Goal: Task Accomplishment & Management: Use online tool/utility

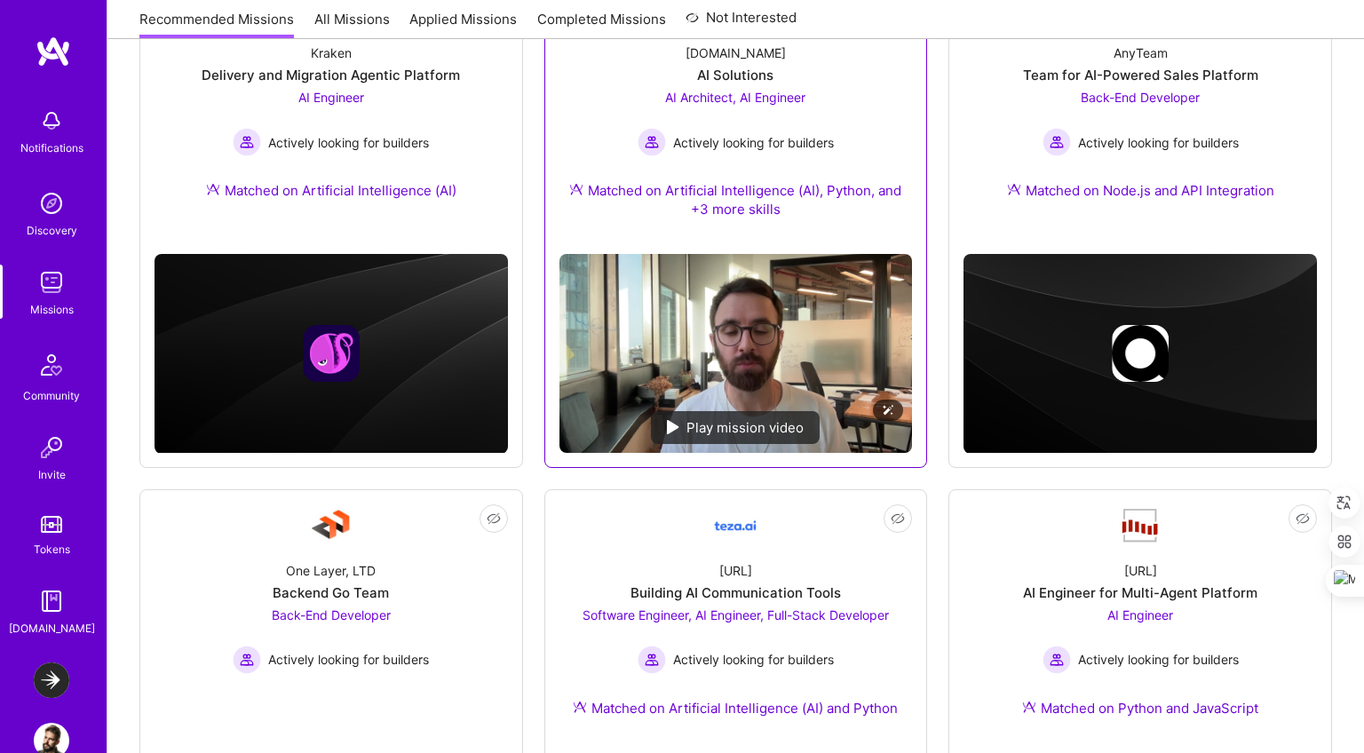
scroll to position [349, 0]
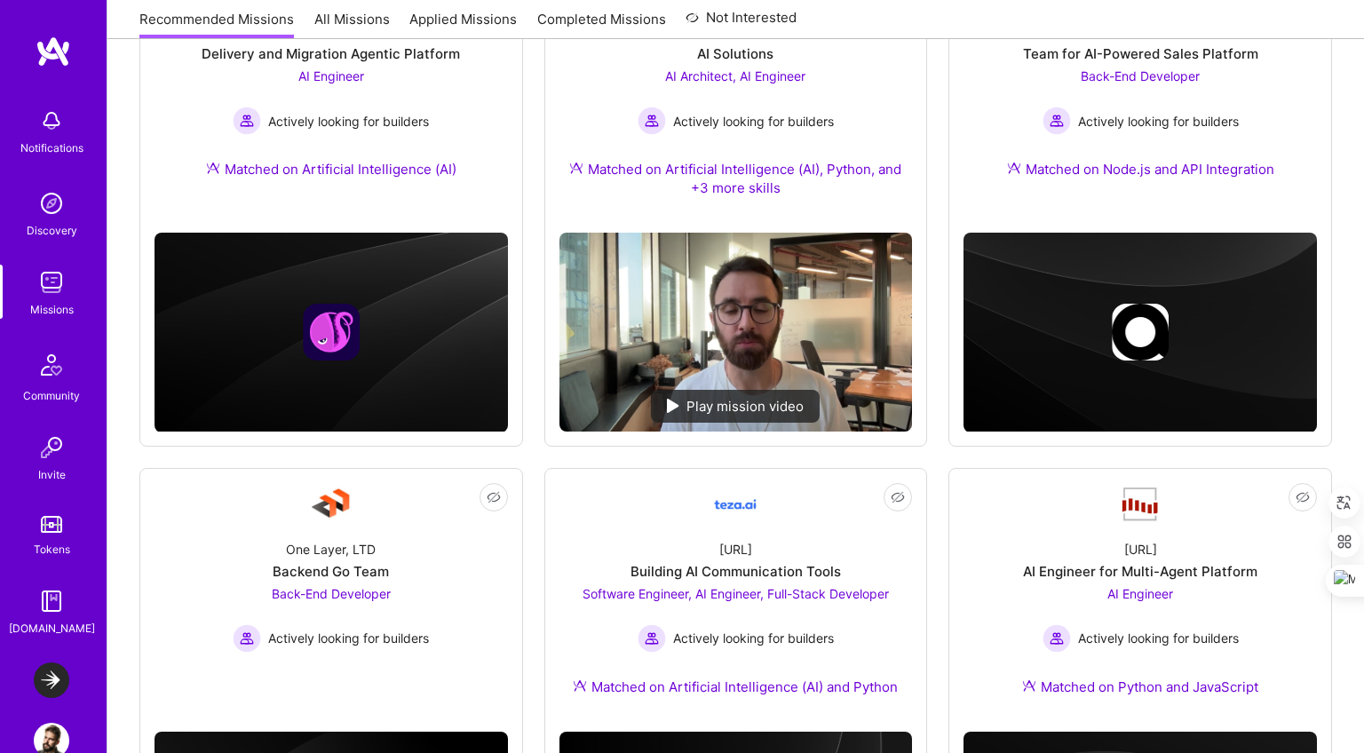
click at [44, 670] on img at bounding box center [52, 680] width 36 height 36
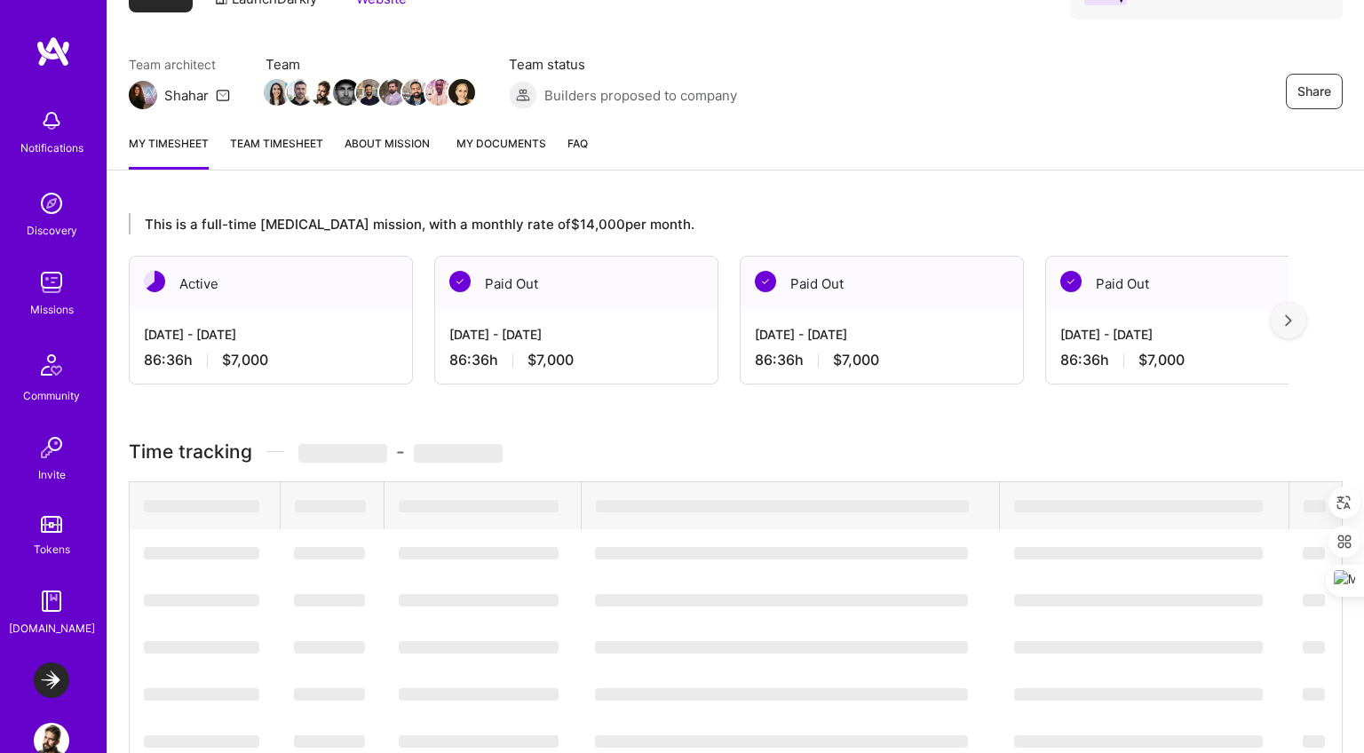
scroll to position [128, 0]
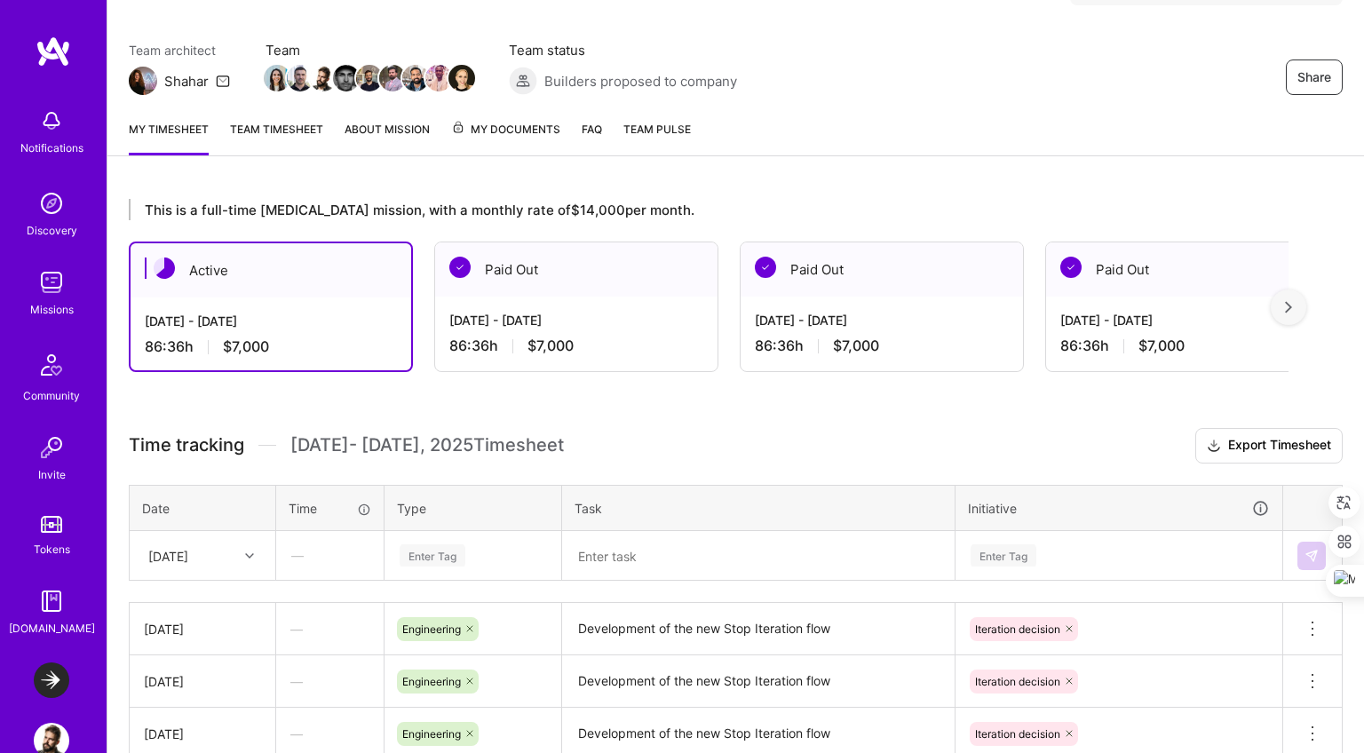
click at [598, 342] on div "86:36 h $7,000" at bounding box center [576, 345] width 254 height 19
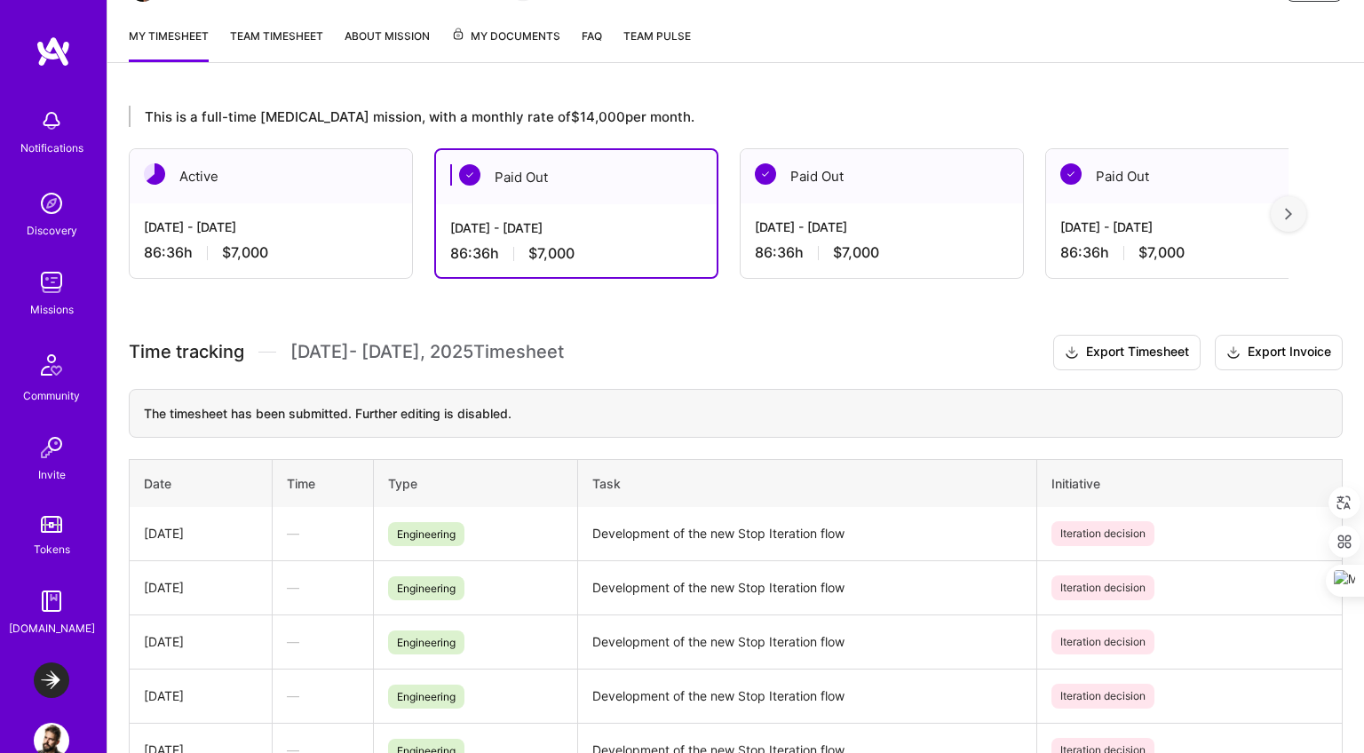
scroll to position [147, 0]
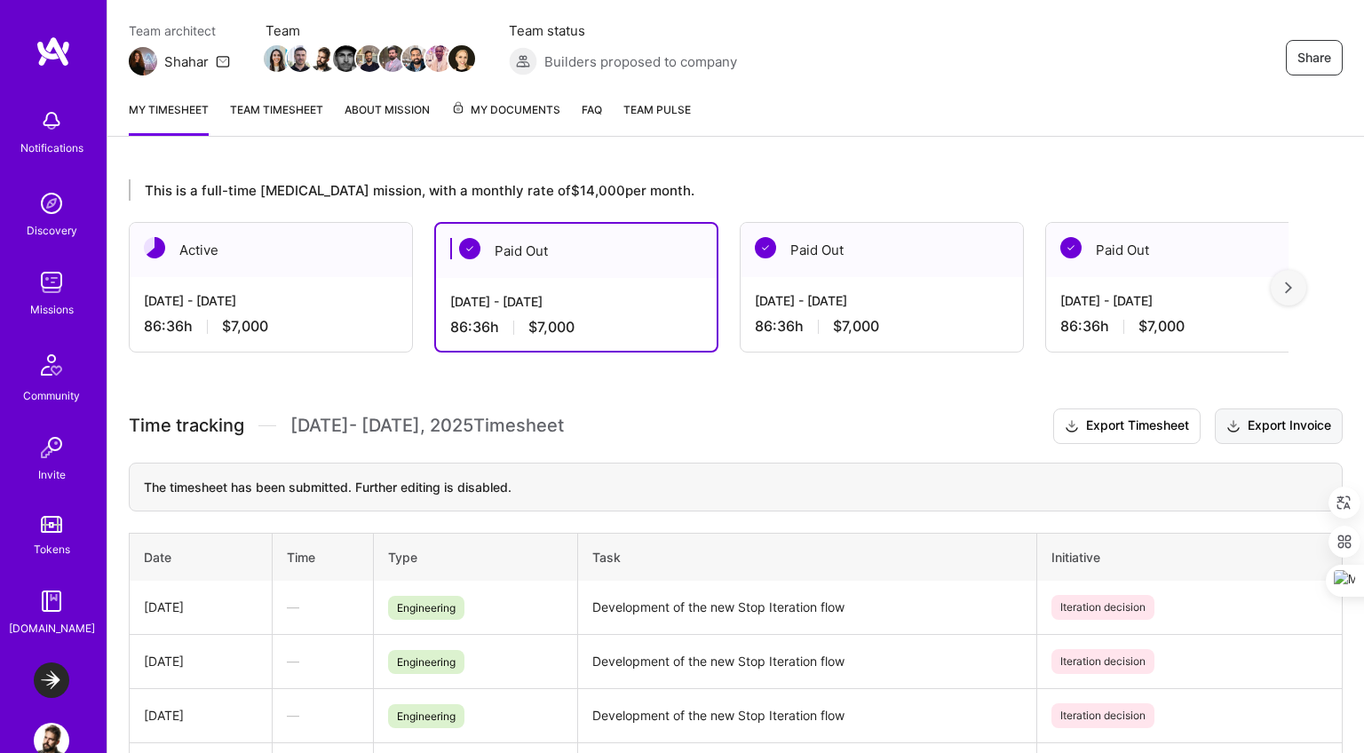
click at [1294, 423] on button "Export Invoice" at bounding box center [1279, 426] width 128 height 36
